Goal: Navigation & Orientation: Find specific page/section

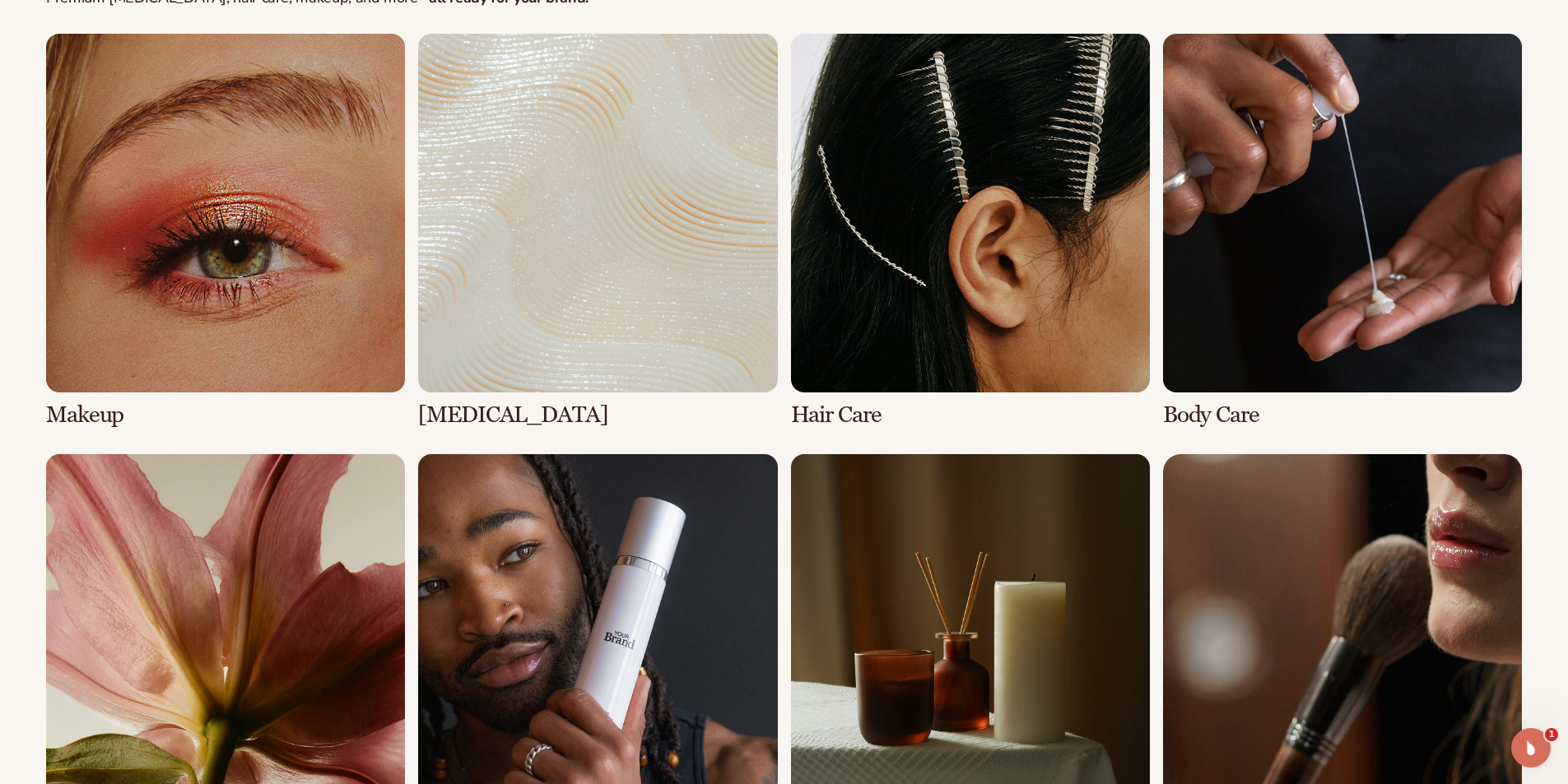
scroll to position [3701, 0]
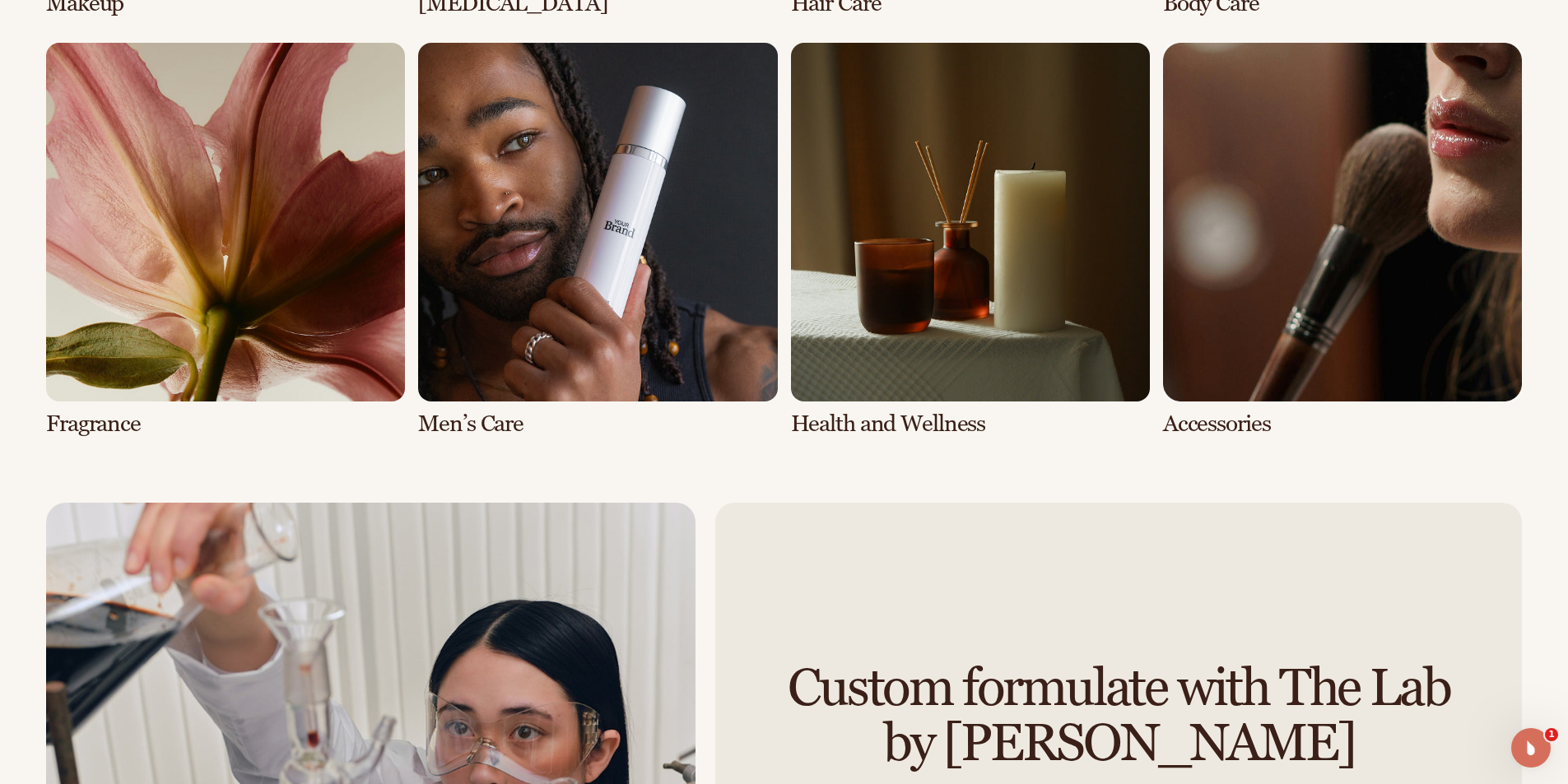
click at [584, 365] on link "6 / 8" at bounding box center [597, 239] width 359 height 394
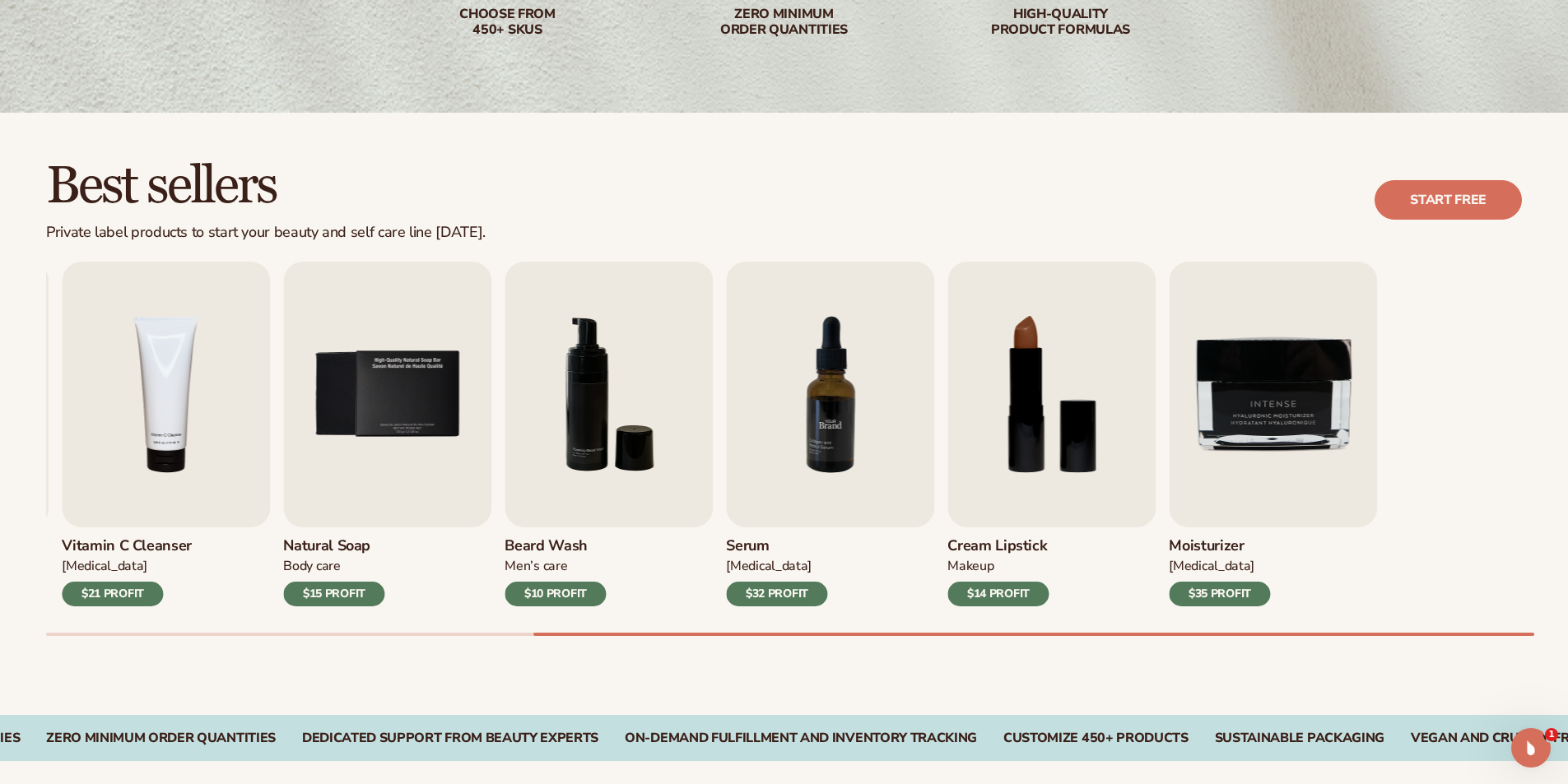
click at [484, 333] on div "Lip Gloss Makeup $16 PROFIT Moisturizer Skin Care $17 PROFIT Lip Balm" at bounding box center [135, 434] width 1476 height 345
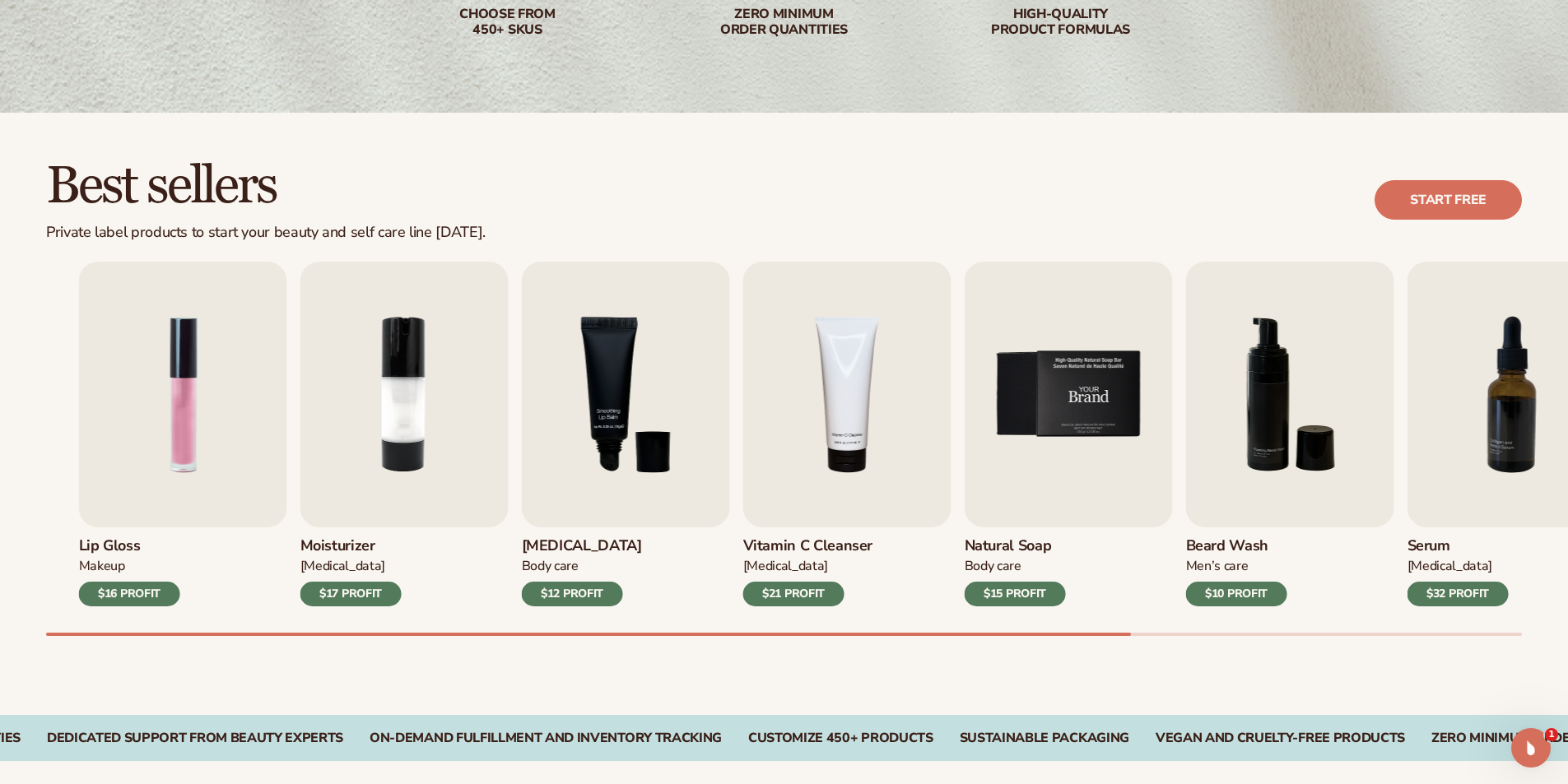
click at [1323, 406] on div "Lip Gloss Makeup $16 PROFIT Moisturizer Skin Care $17 PROFIT Lip Balm" at bounding box center [817, 434] width 1476 height 345
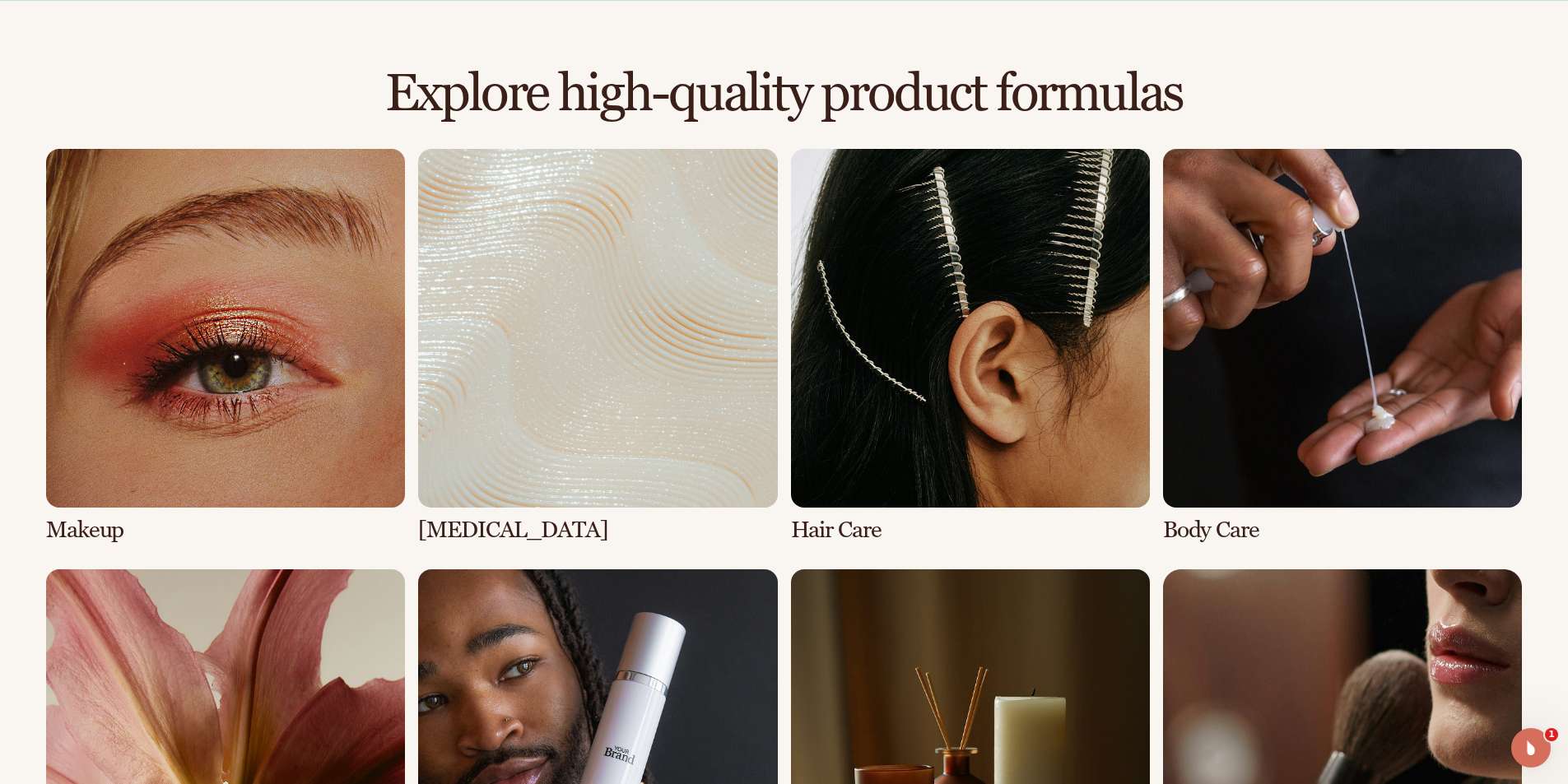
scroll to position [1500, 0]
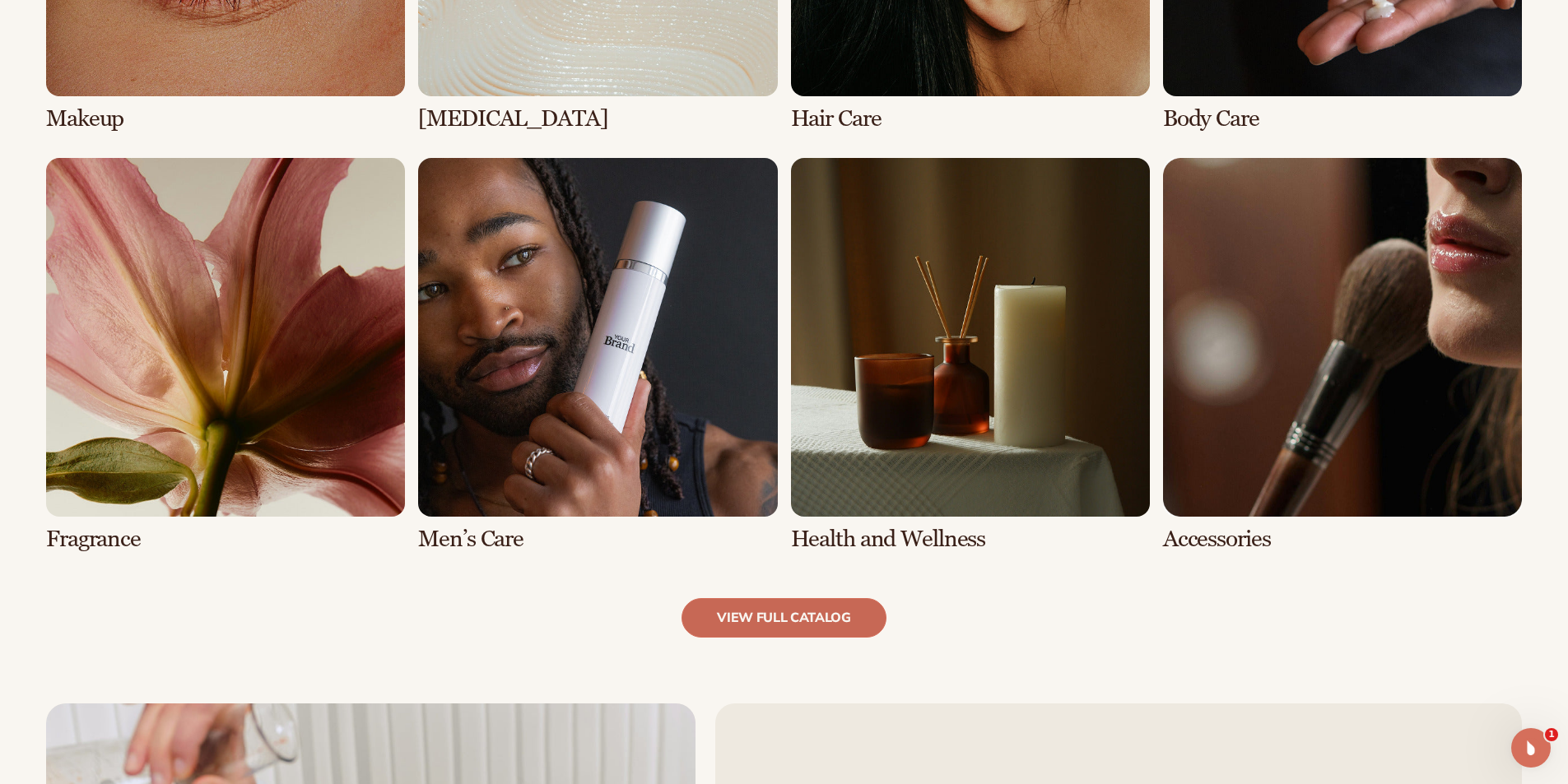
click at [774, 628] on link "view full catalog" at bounding box center [784, 617] width 205 height 39
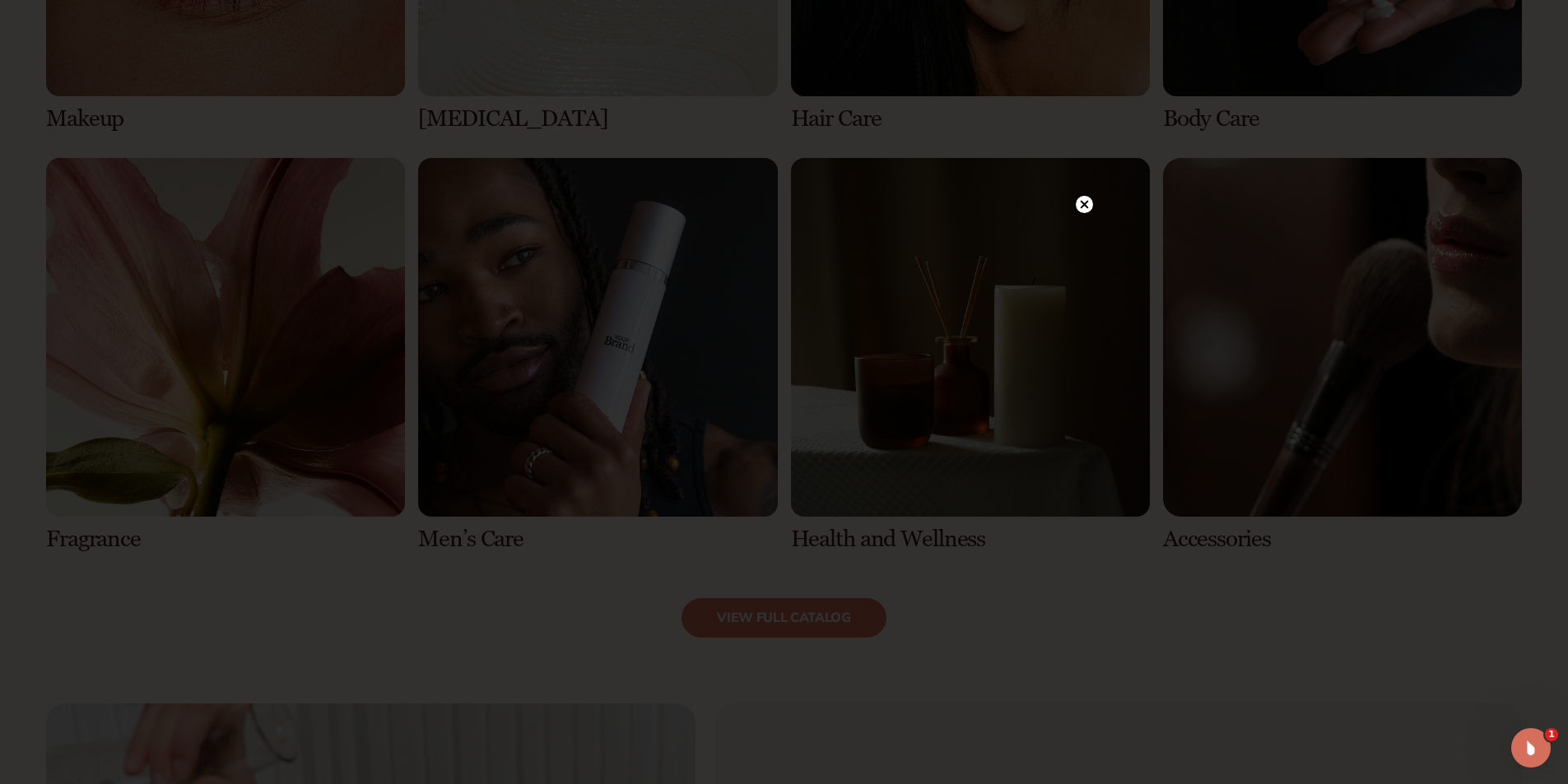
click at [1088, 204] on circle at bounding box center [1084, 204] width 18 height 18
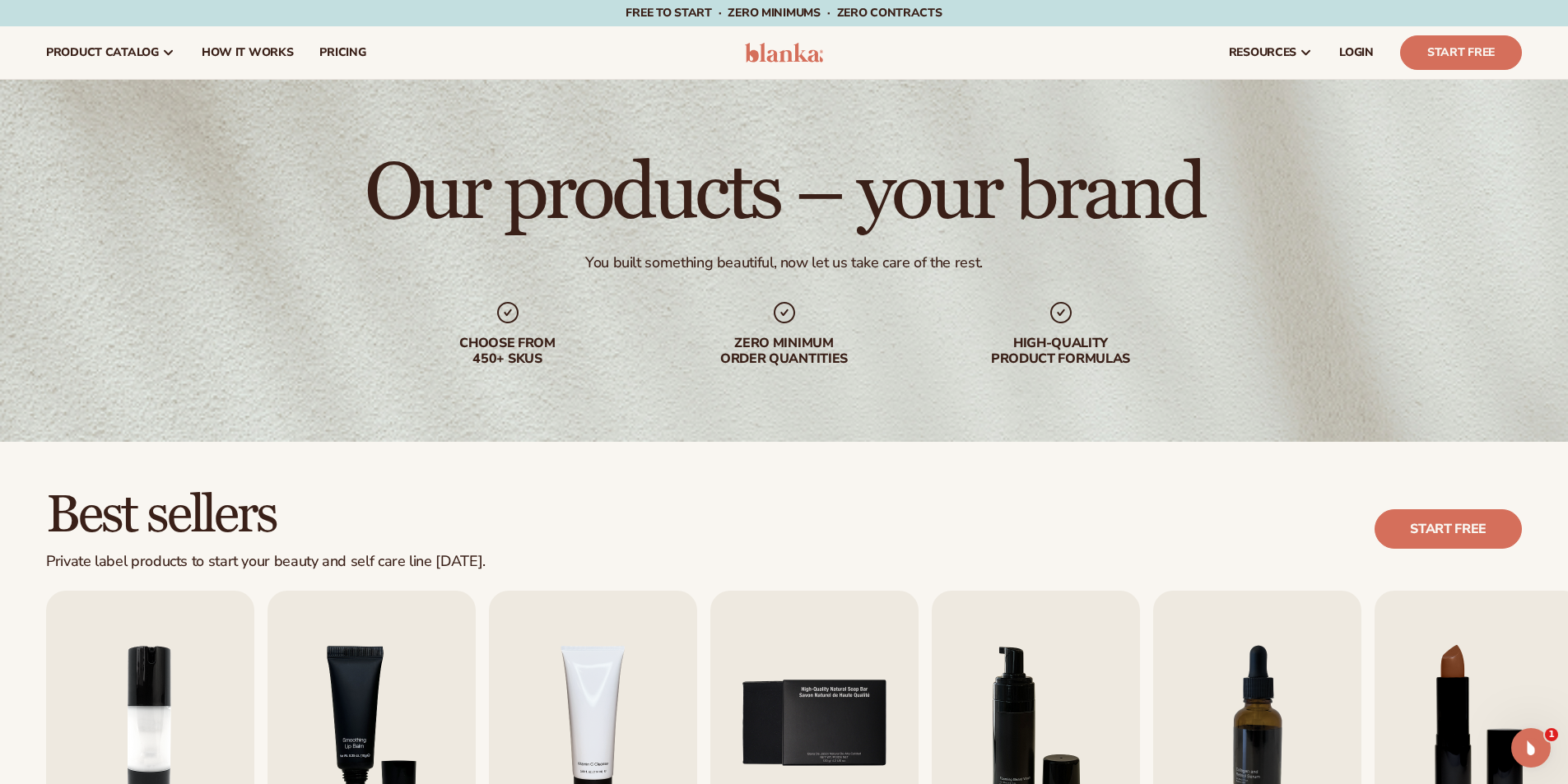
scroll to position [247, 0]
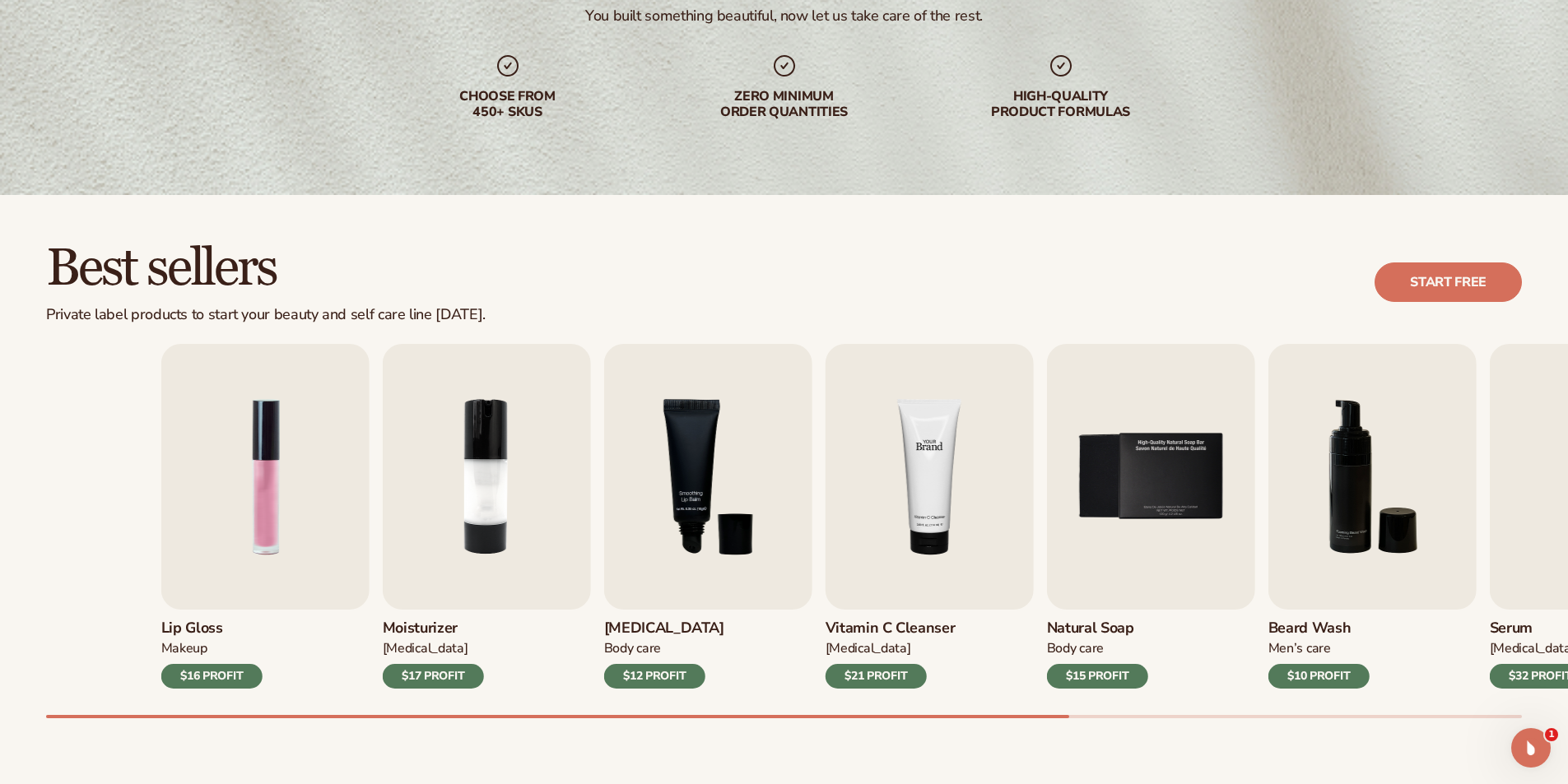
click at [1139, 518] on div "Lip Gloss Makeup $16 PROFIT Moisturizer Skin Care $17 PROFIT Lip Balm" at bounding box center [899, 516] width 1476 height 345
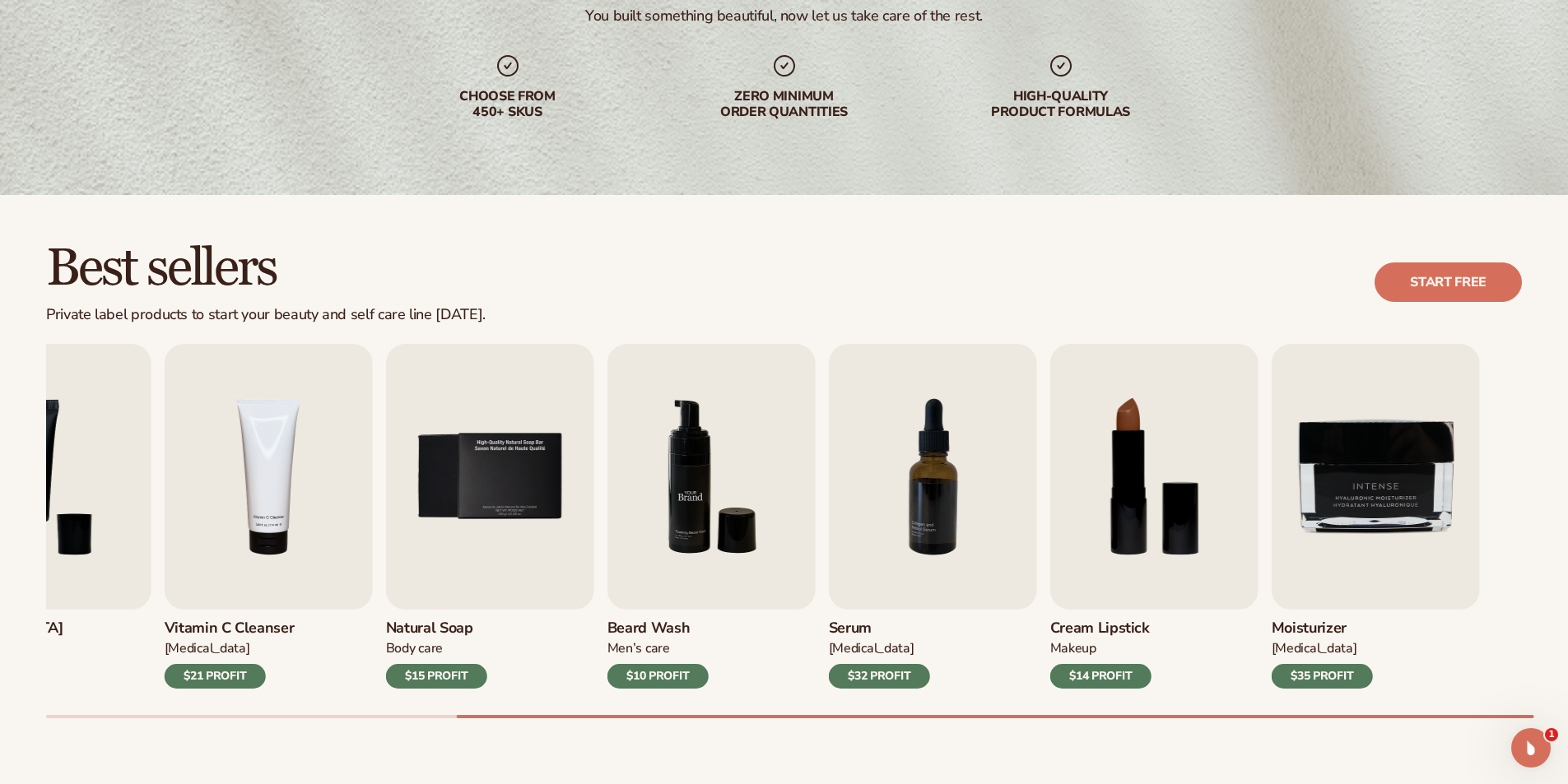
click at [441, 448] on div "Lip Gloss Makeup $16 PROFIT Moisturizer Skin Care $17 PROFIT Lip Balm" at bounding box center [239, 516] width 1476 height 345
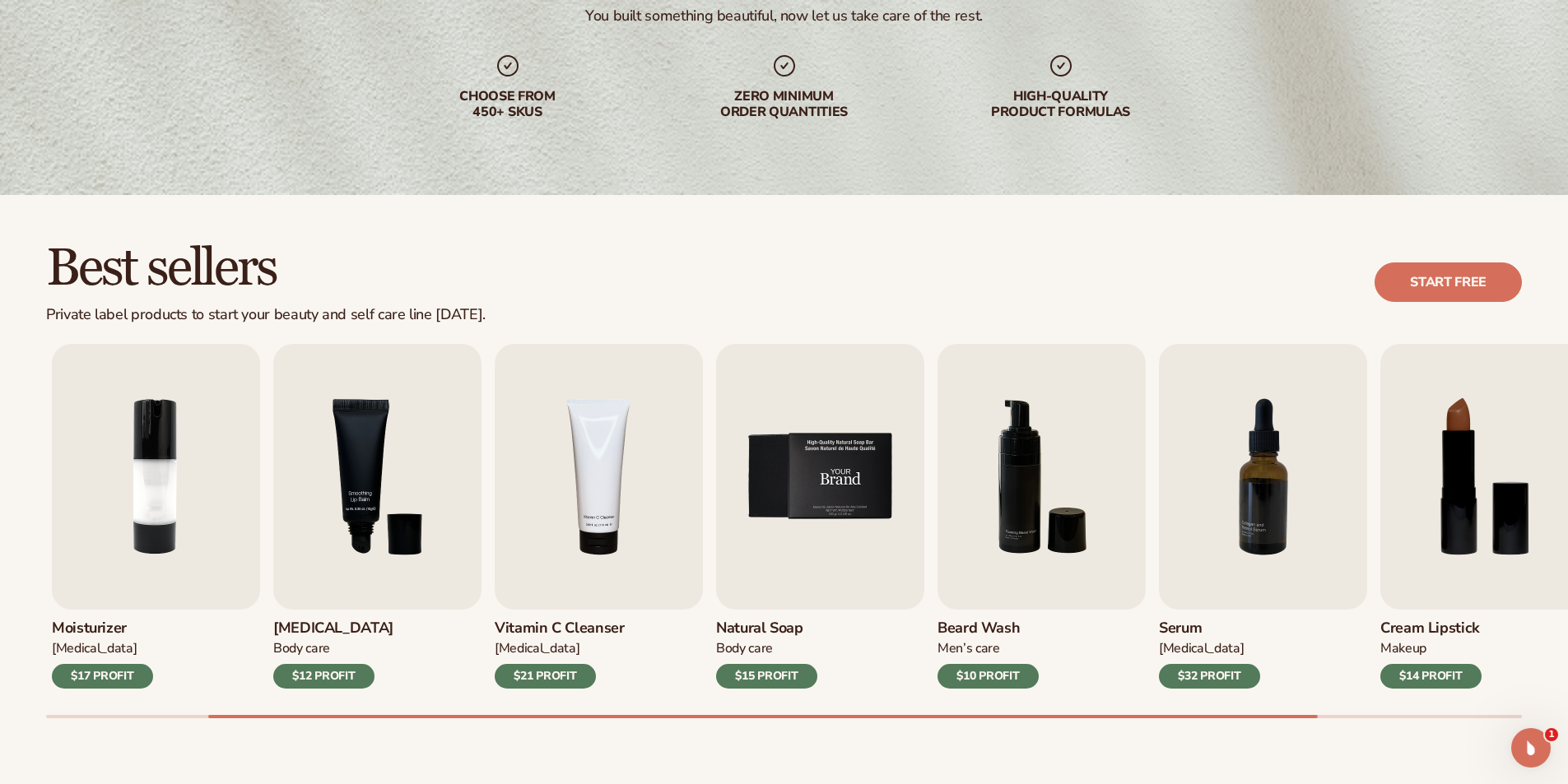
click at [1225, 585] on div "Lip Gloss Makeup $16 PROFIT Moisturizer Skin Care $17 PROFIT Lip Balm" at bounding box center [568, 516] width 1476 height 345
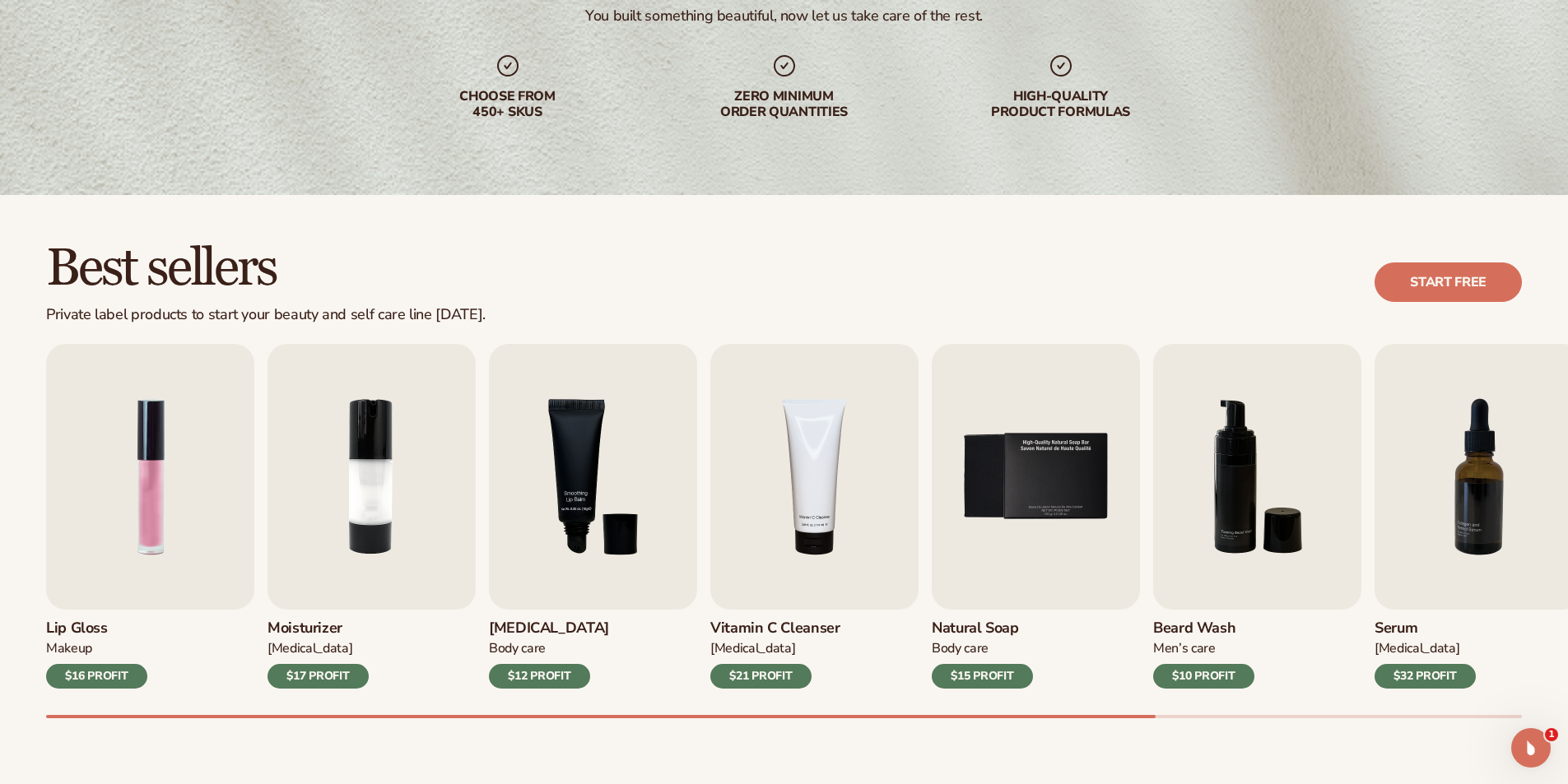
scroll to position [0, 0]
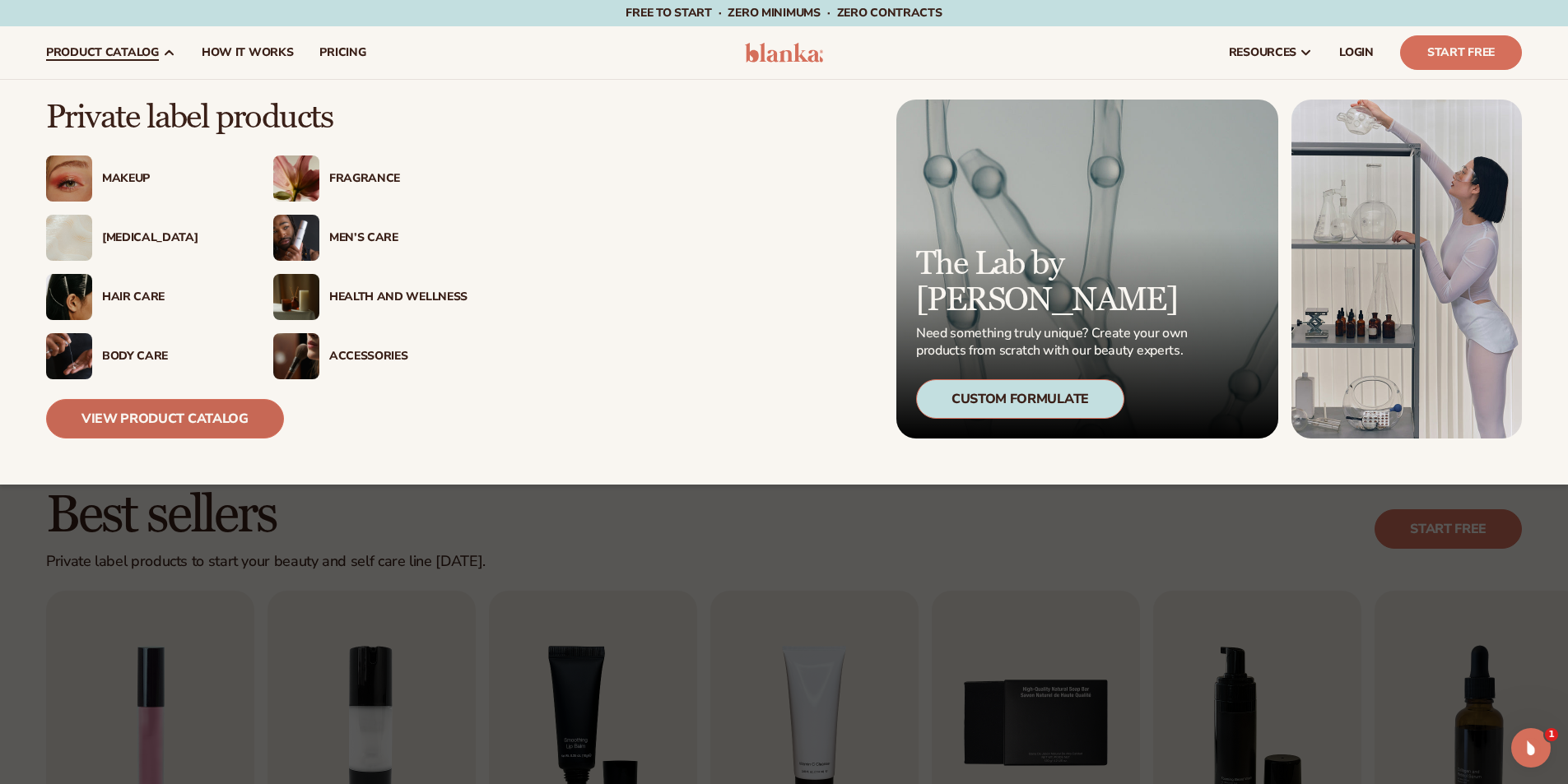
click at [144, 422] on link "View Product Catalog" at bounding box center [164, 418] width 238 height 39
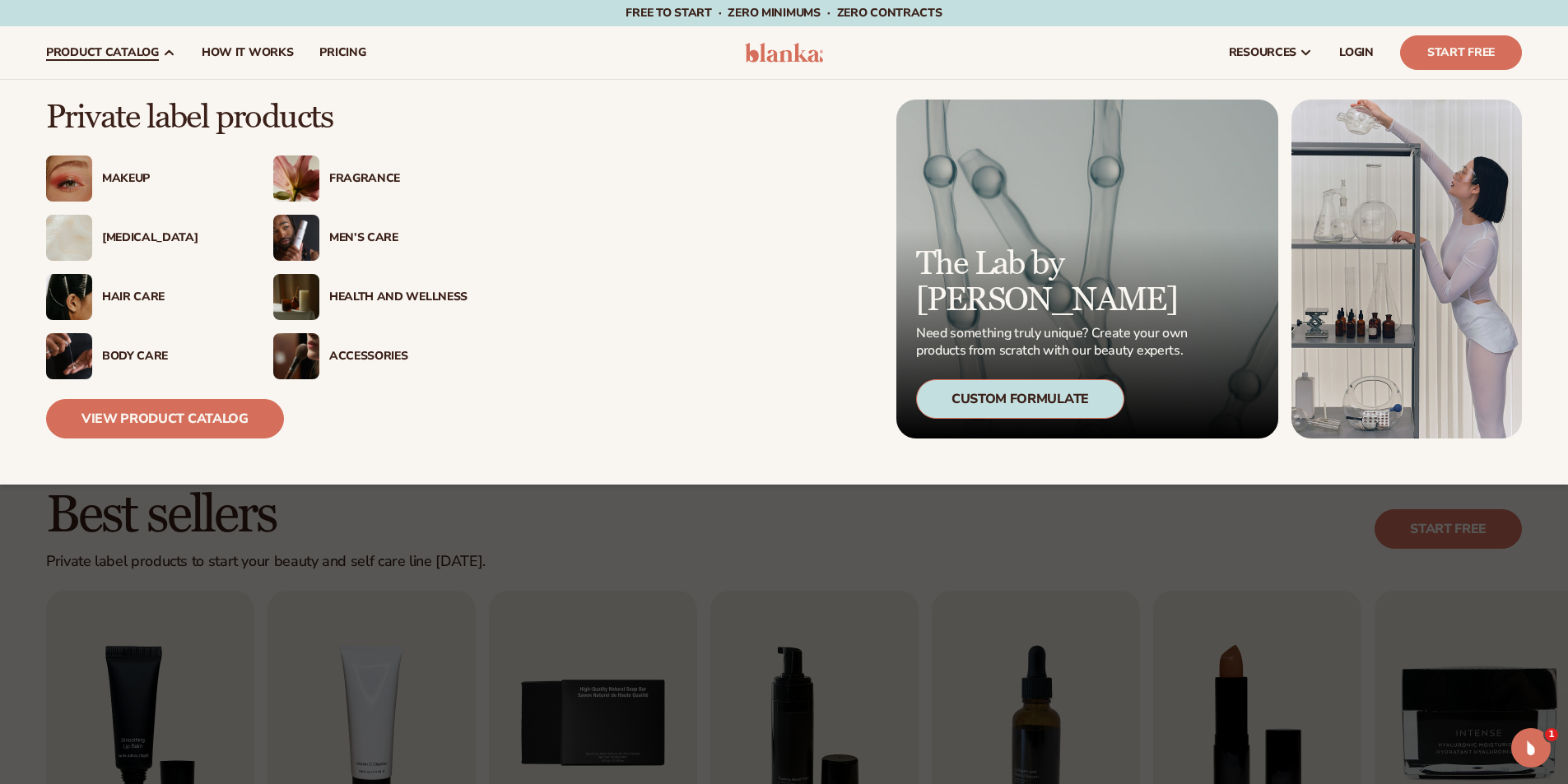
click at [378, 181] on div "Fragrance" at bounding box center [398, 179] width 138 height 14
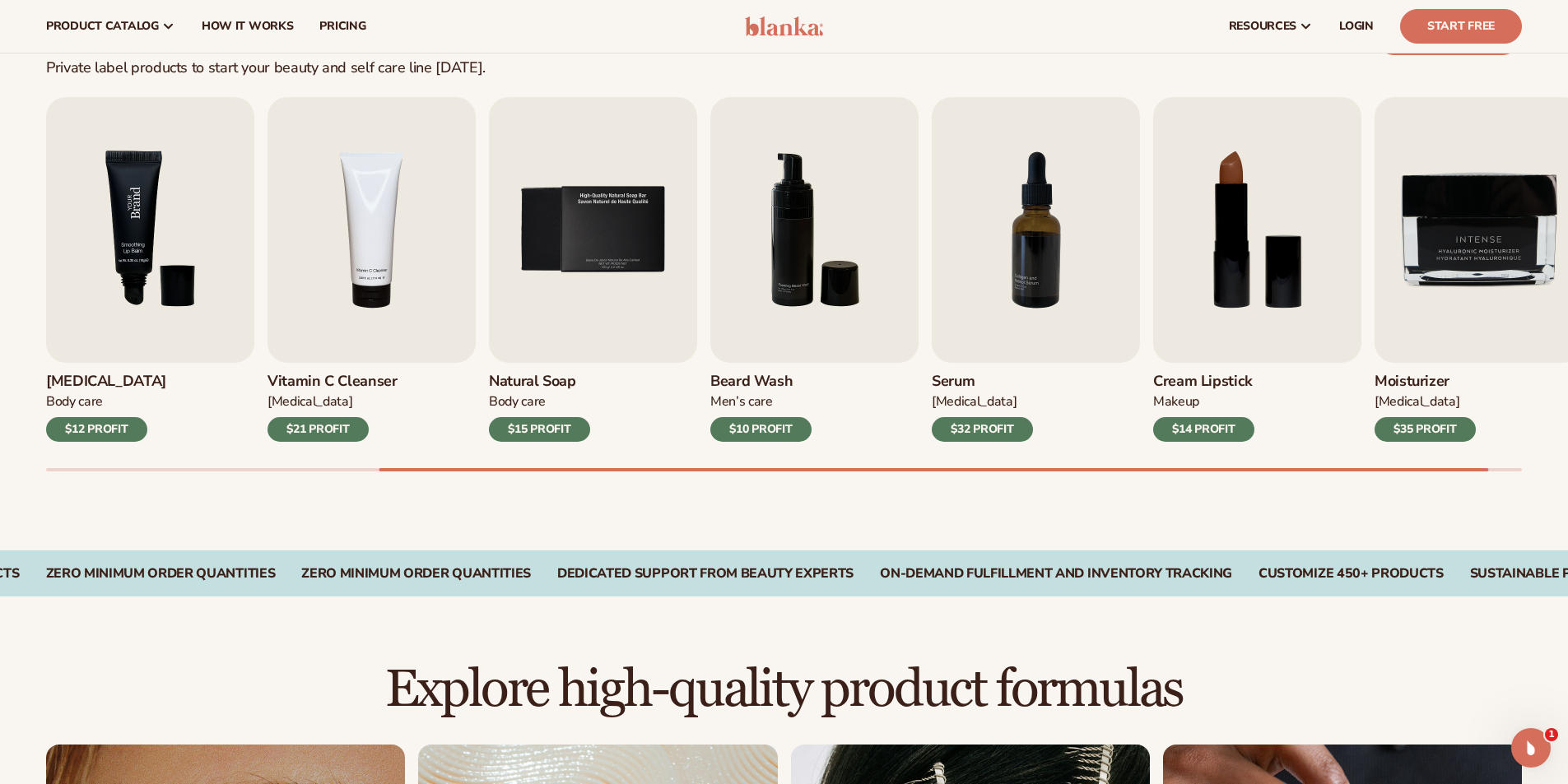
scroll to position [412, 0]
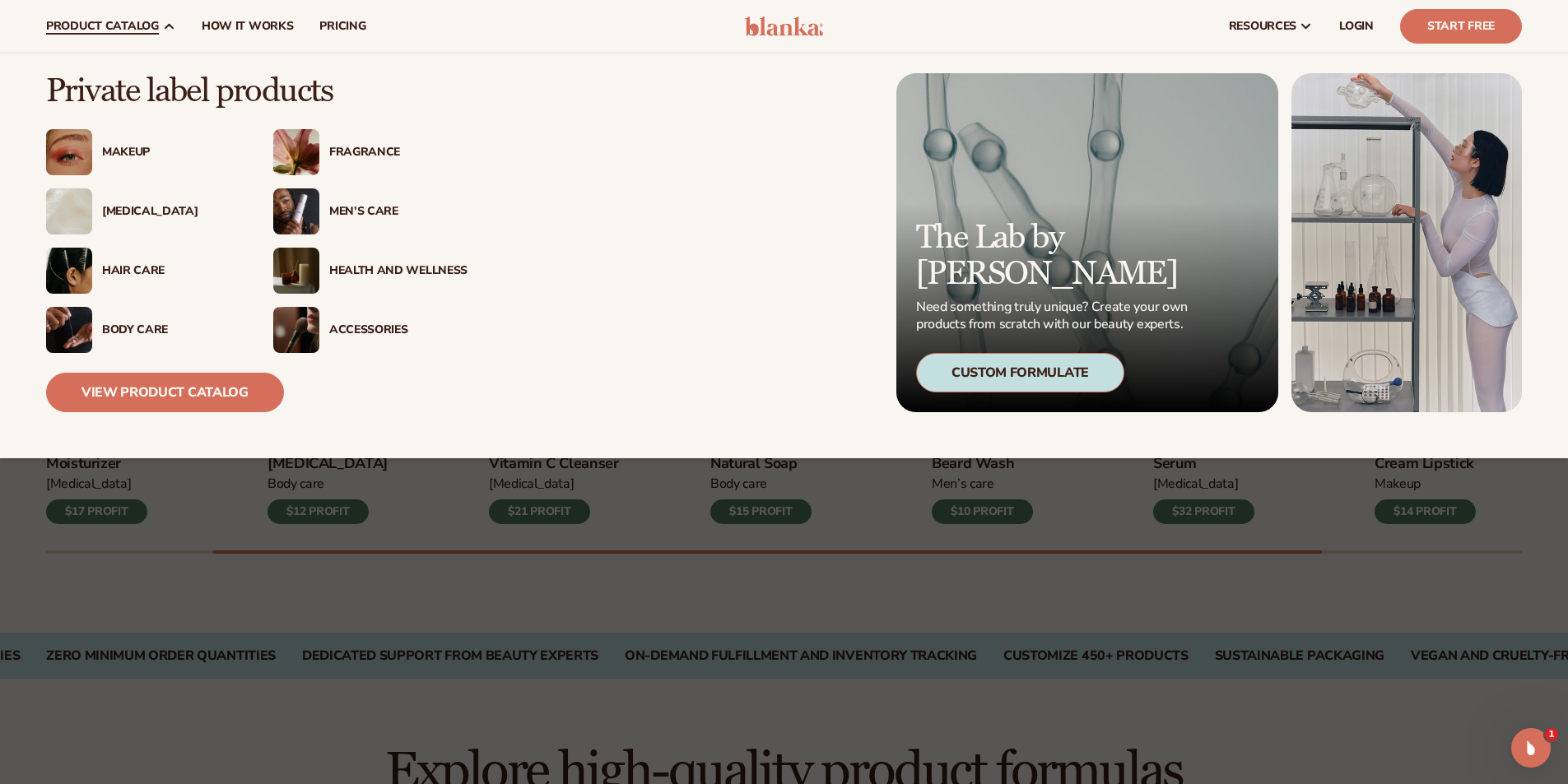
click at [351, 157] on div "Fragrance" at bounding box center [398, 152] width 138 height 14
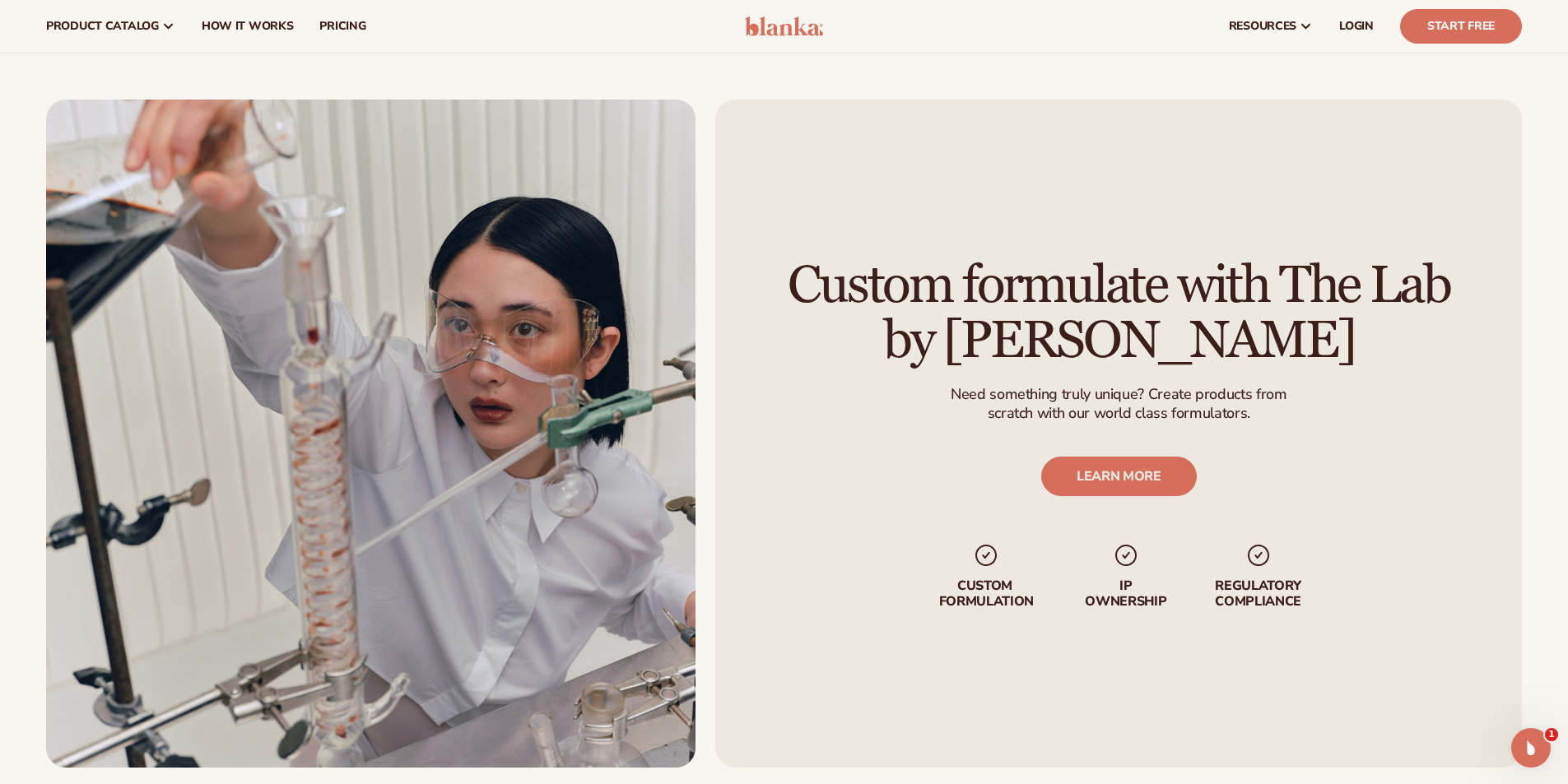
click at [1498, 448] on div "Custom formulate with The Lab by [PERSON_NAME] Need something truly unique? Cre…" at bounding box center [1119, 434] width 808 height 669
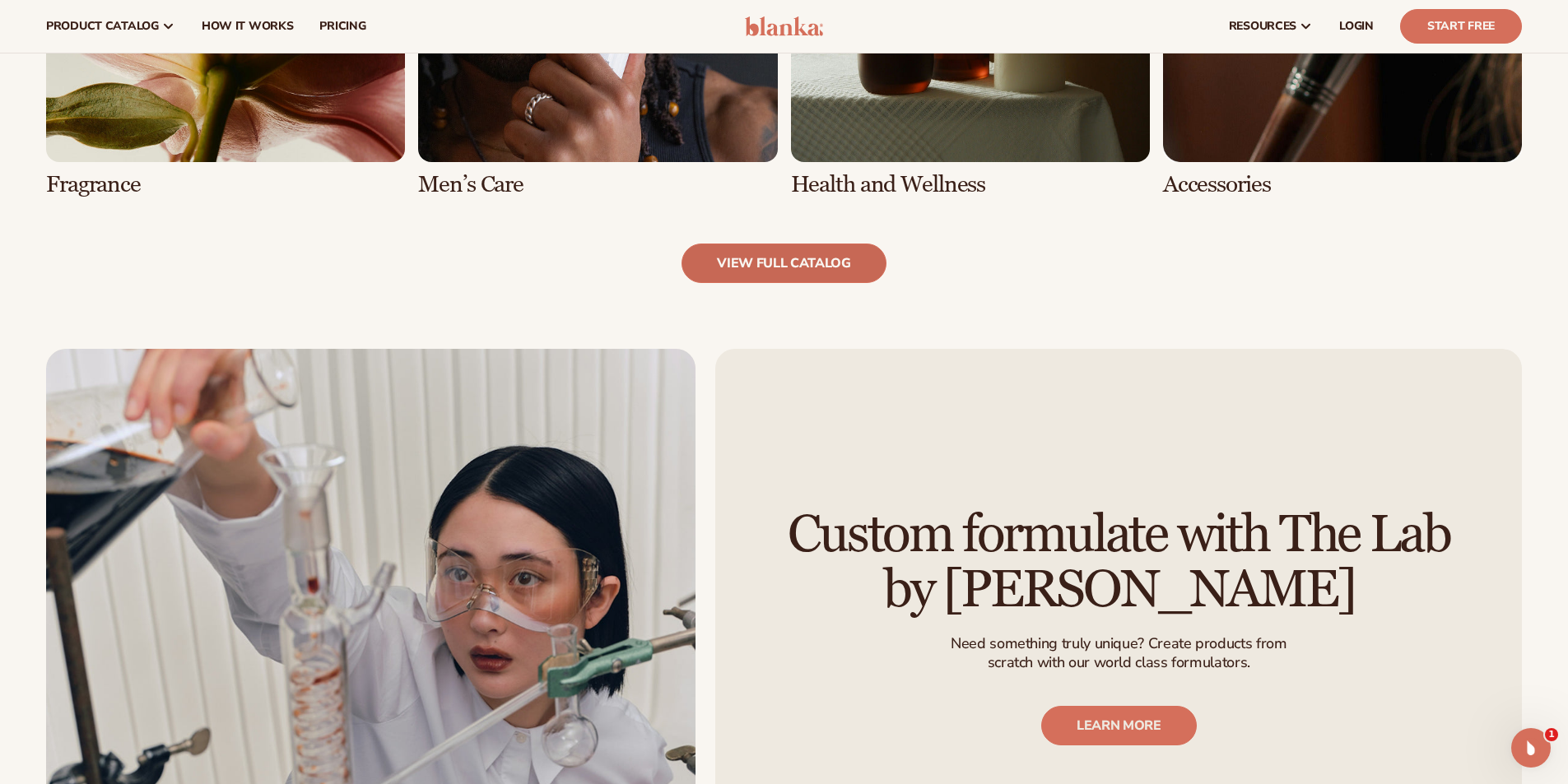
click at [799, 282] on link "view full catalog" at bounding box center [784, 263] width 205 height 39
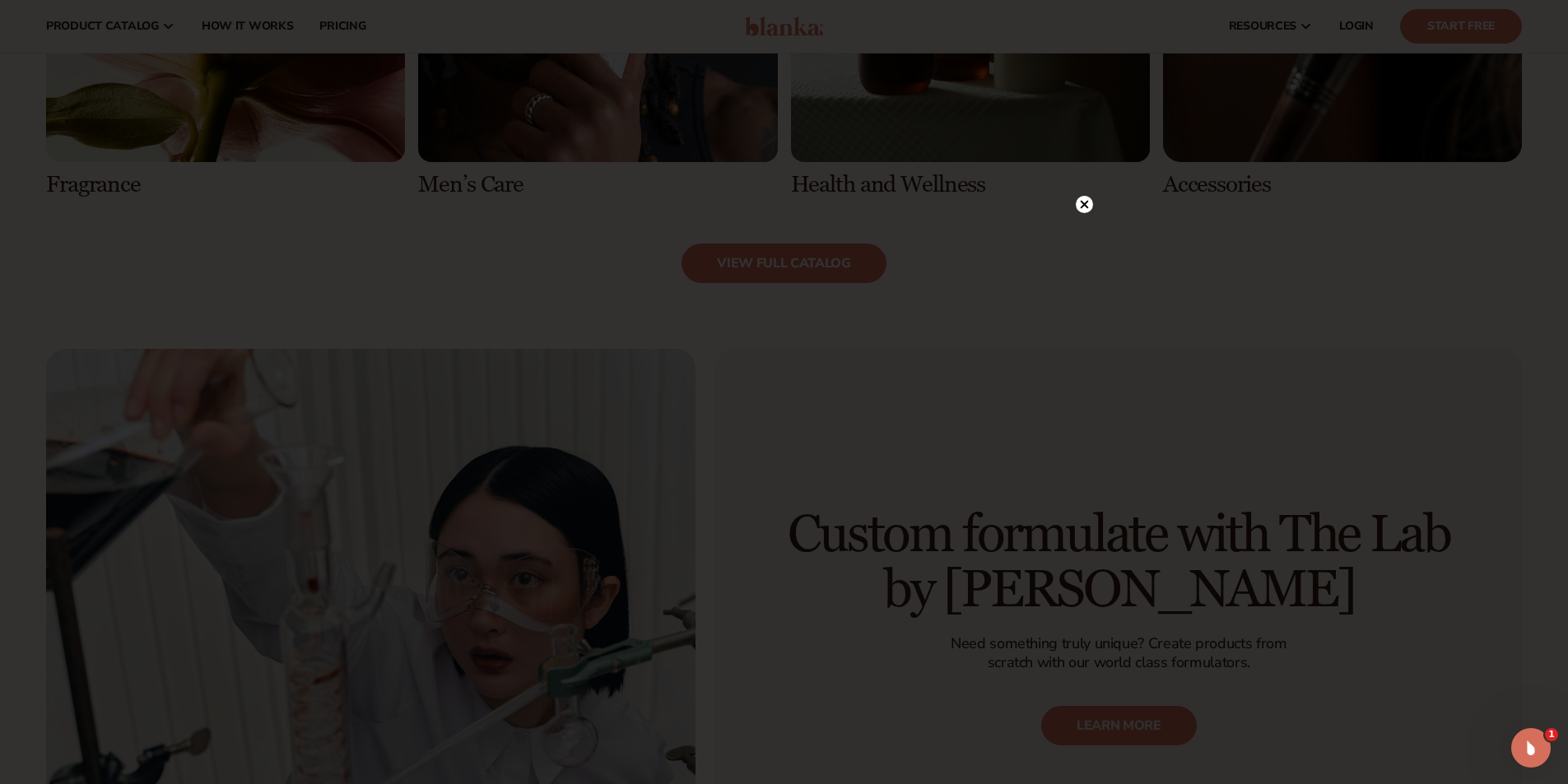
click at [1079, 198] on icon at bounding box center [1084, 204] width 18 height 18
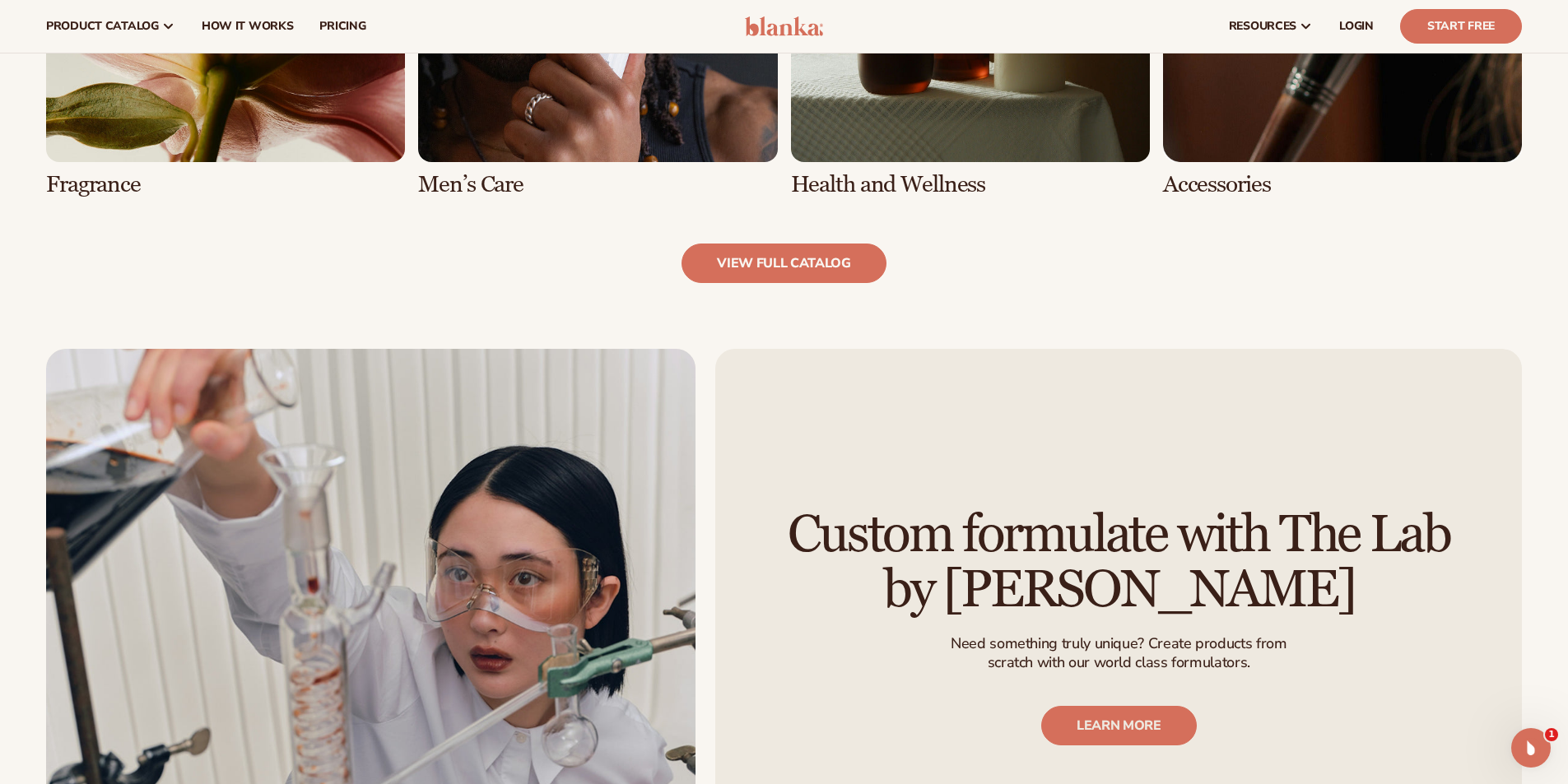
click at [824, 262] on link "view full catalog" at bounding box center [784, 263] width 205 height 39
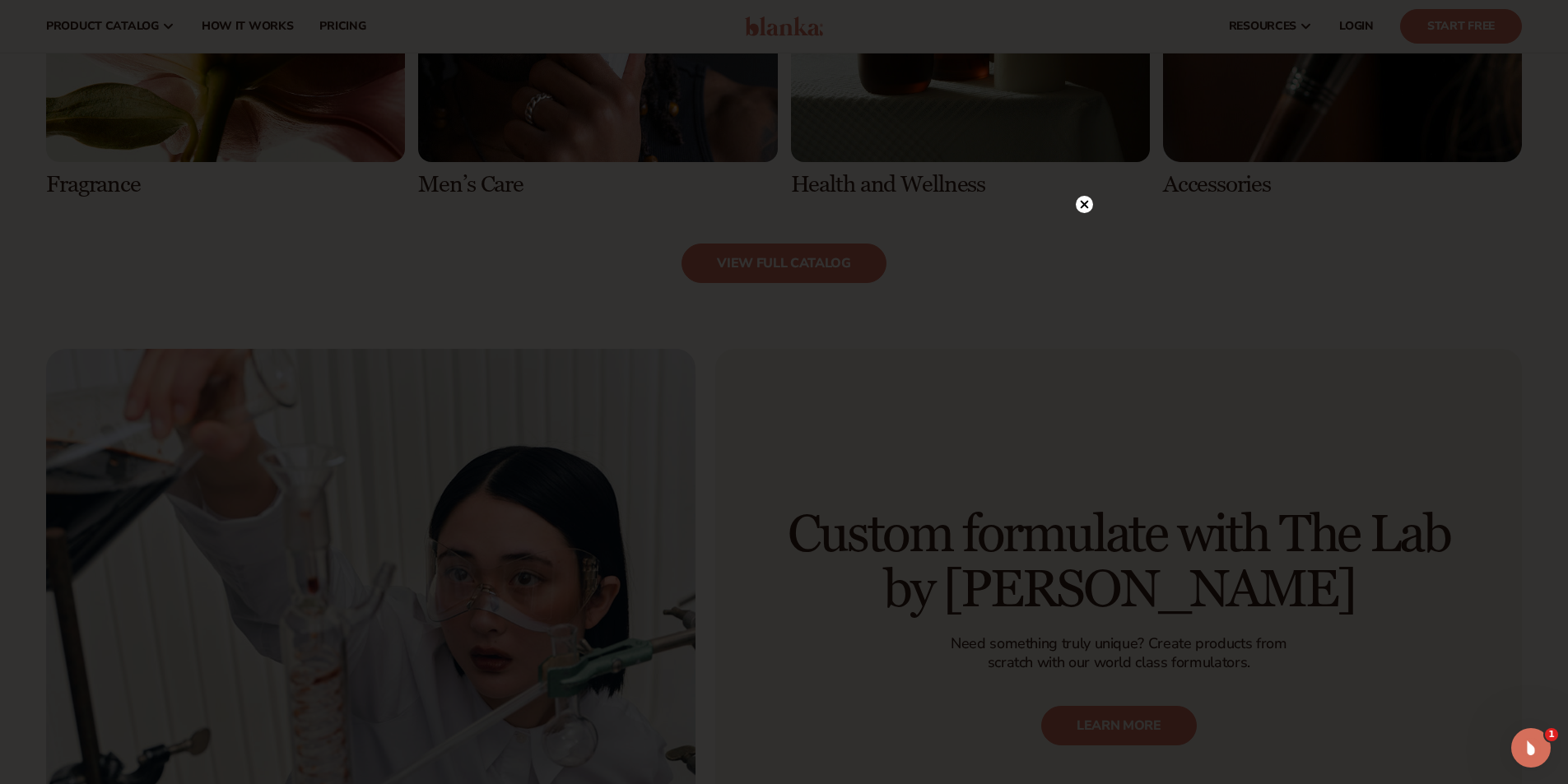
click at [1092, 192] on div at bounding box center [1084, 204] width 18 height 29
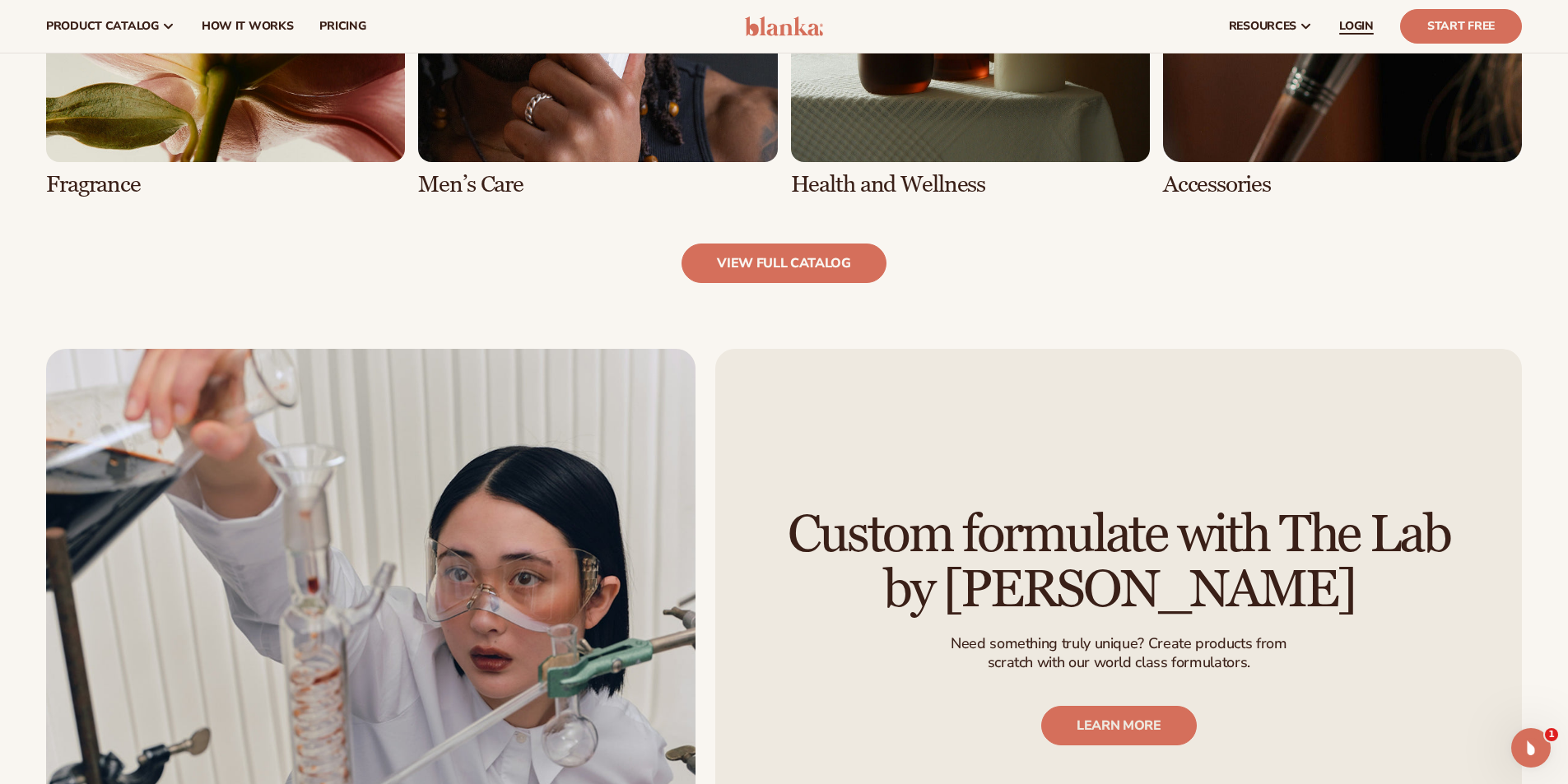
click at [1352, 22] on span "LOGIN" at bounding box center [1356, 26] width 34 height 13
